Goal: Find specific page/section: Find specific page/section

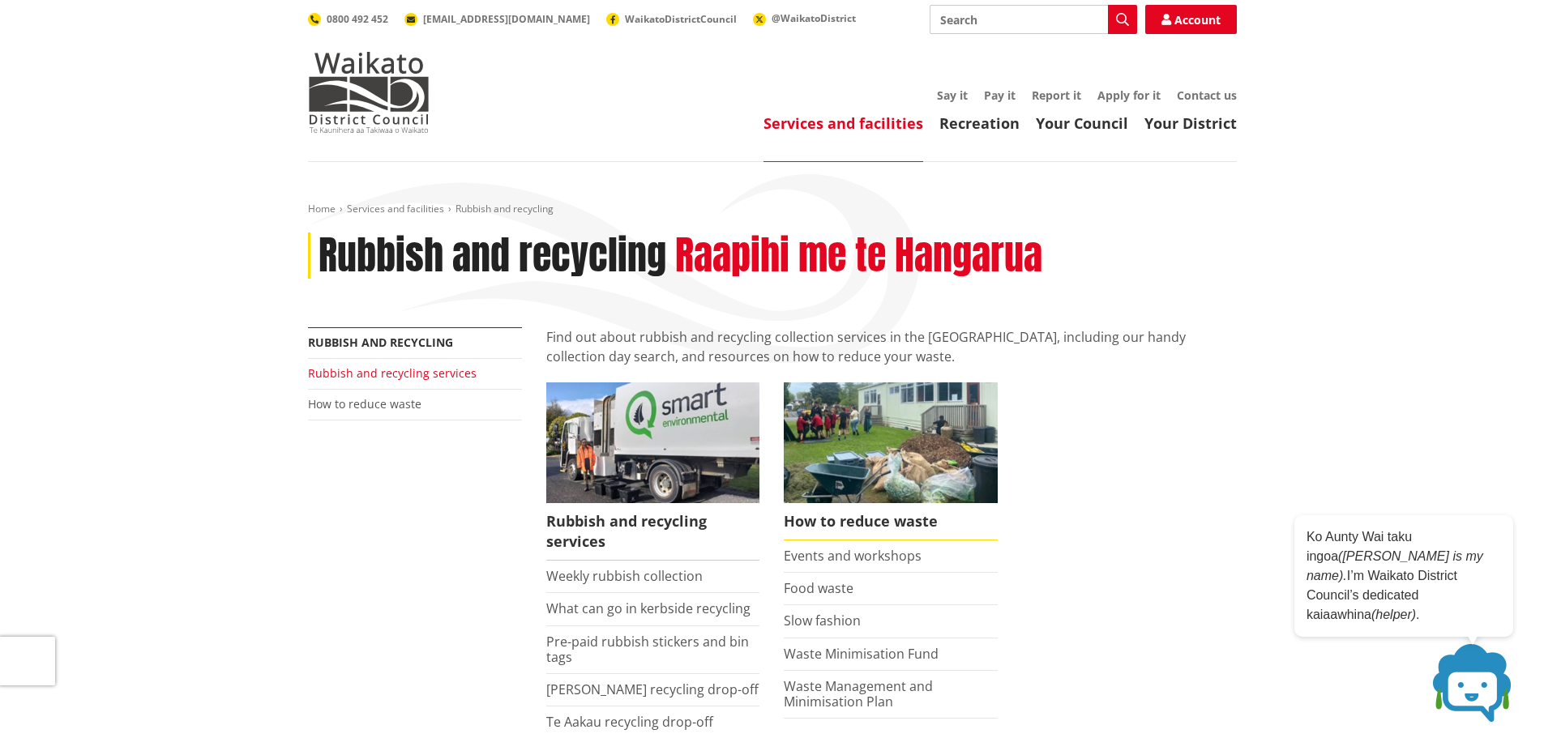
click at [411, 371] on link "Rubbish and recycling services" at bounding box center [392, 373] width 169 height 15
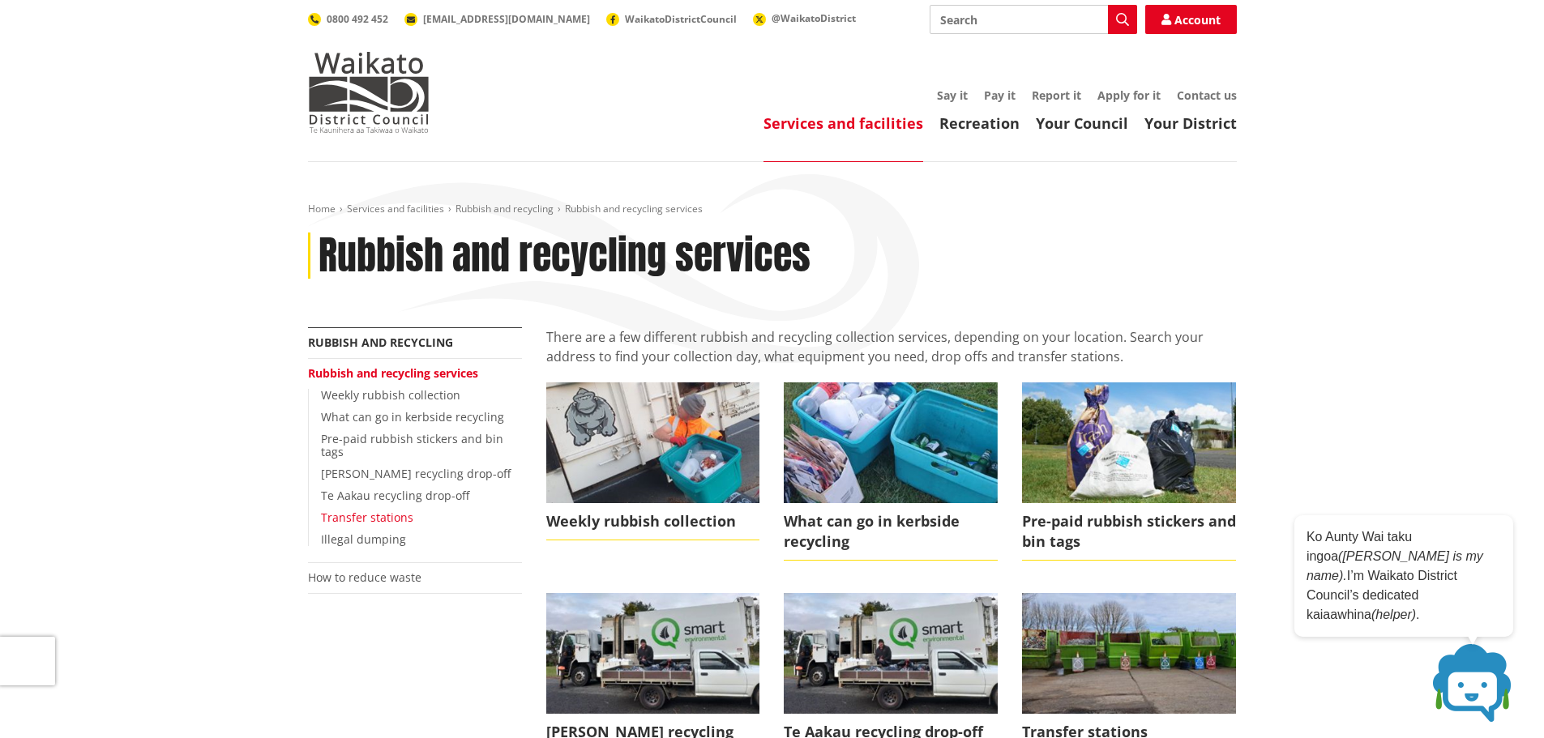
click at [404, 510] on link "Transfer stations" at bounding box center [367, 517] width 92 height 15
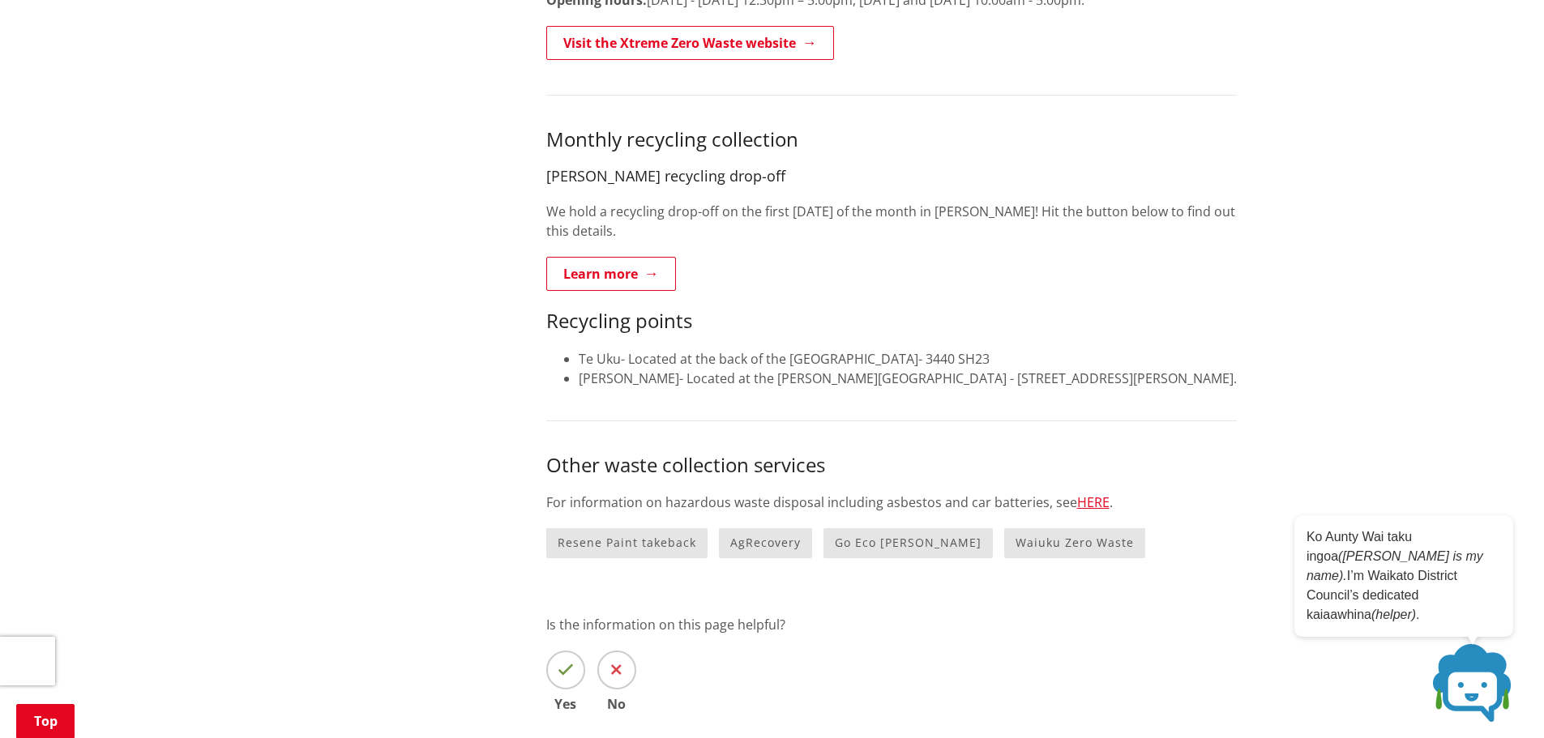
scroll to position [1135, 0]
